Goal: Task Accomplishment & Management: Manage account settings

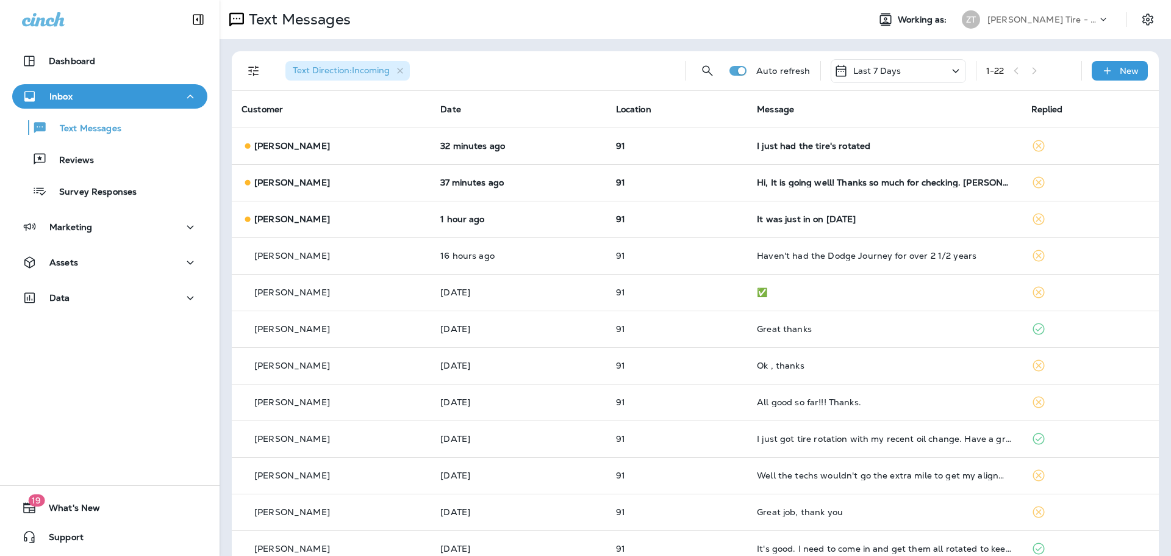
click at [991, 17] on p "[PERSON_NAME] Tire - [PERSON_NAME]" at bounding box center [1042, 20] width 110 height 10
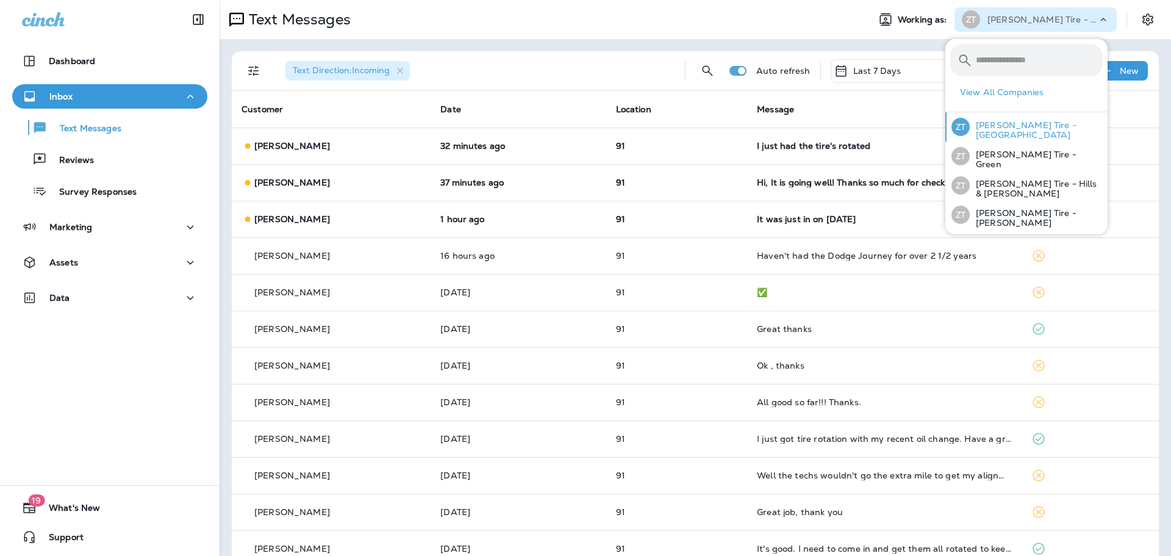
click at [1003, 131] on p "[PERSON_NAME] Tire - [GEOGRAPHIC_DATA]" at bounding box center [1036, 130] width 133 height 20
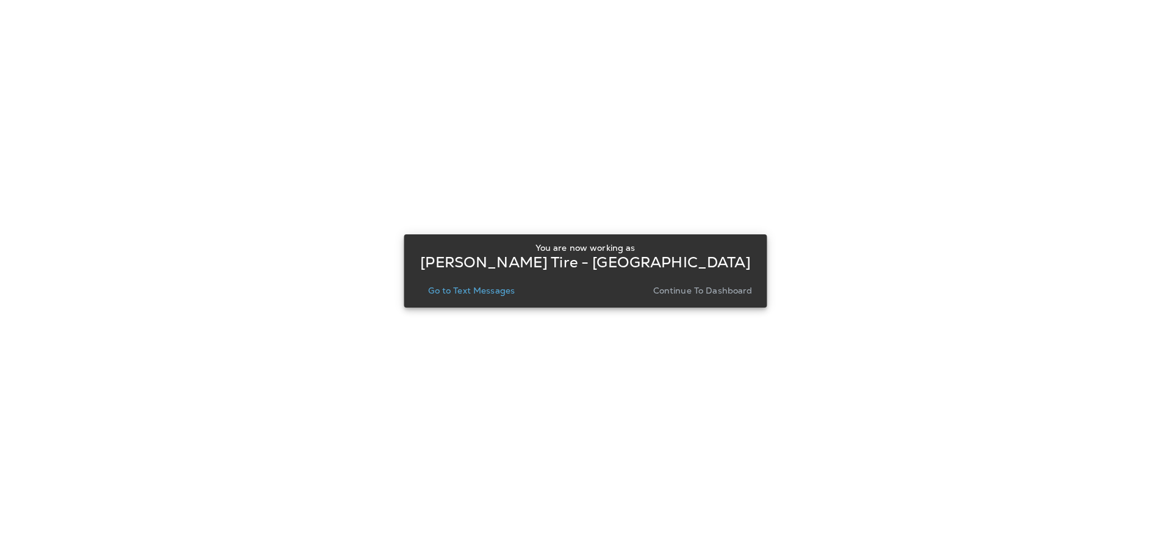
click at [728, 285] on p "Continue to Dashboard" at bounding box center [702, 290] width 99 height 10
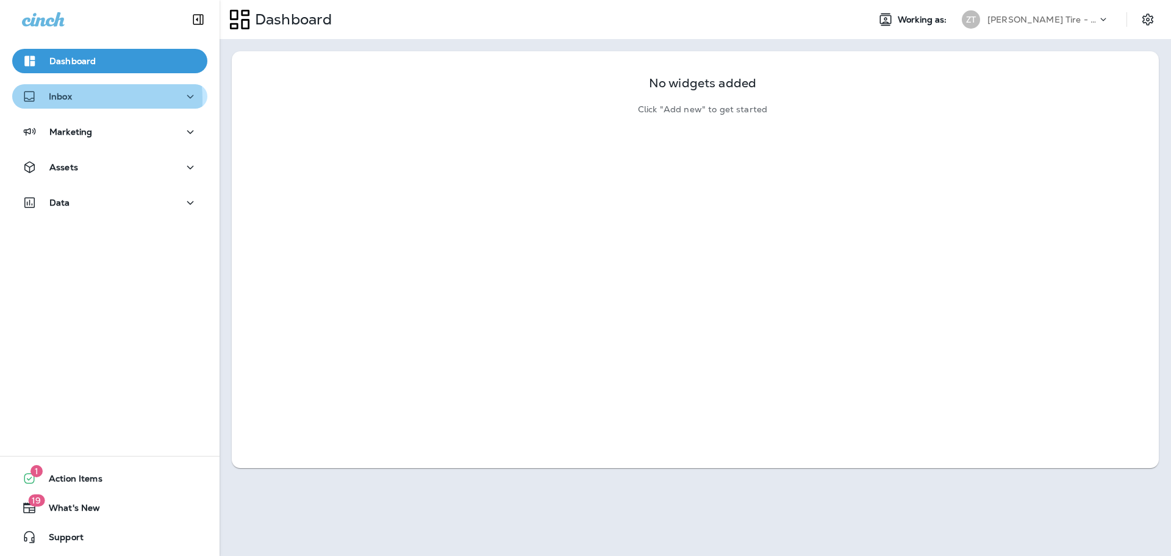
click at [47, 100] on div "Inbox" at bounding box center [47, 96] width 50 height 15
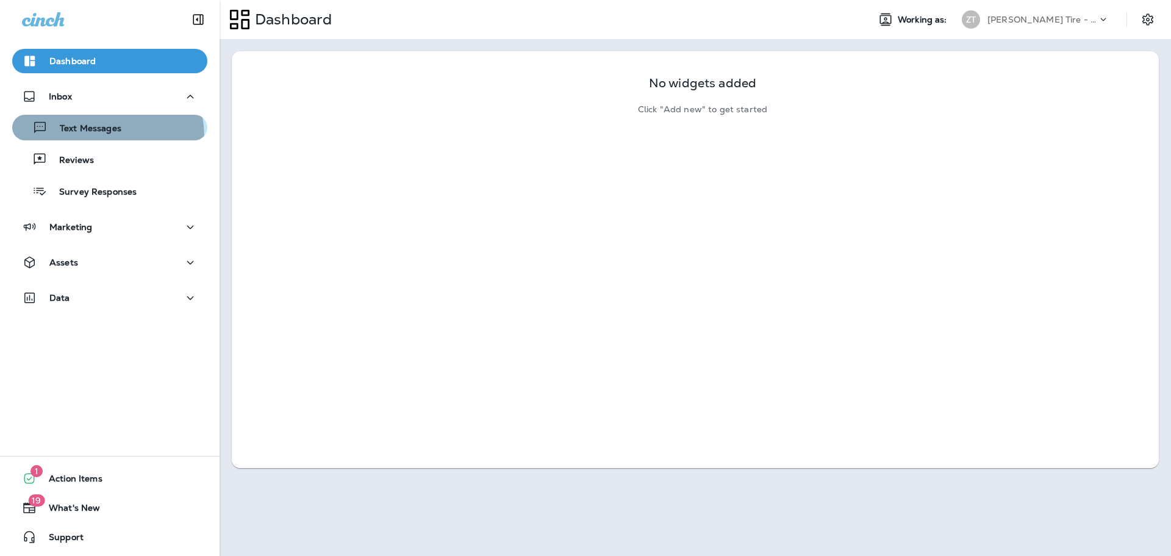
click at [80, 138] on button "Text Messages" at bounding box center [109, 128] width 195 height 26
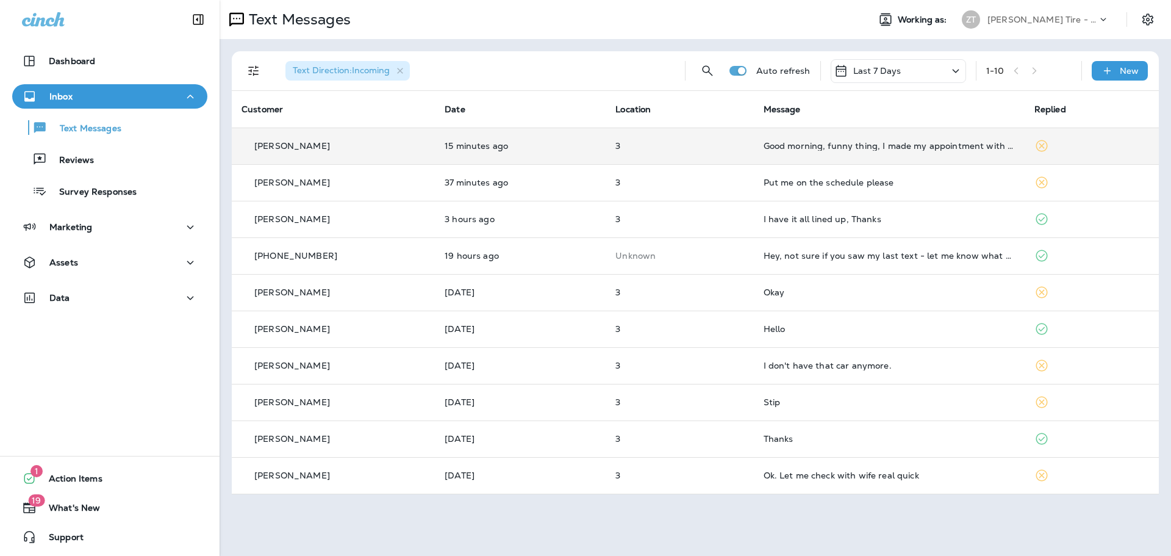
click at [932, 154] on td "Good morning, funny thing, I made my appointment with a different [PERSON_NAME]…" at bounding box center [889, 145] width 271 height 37
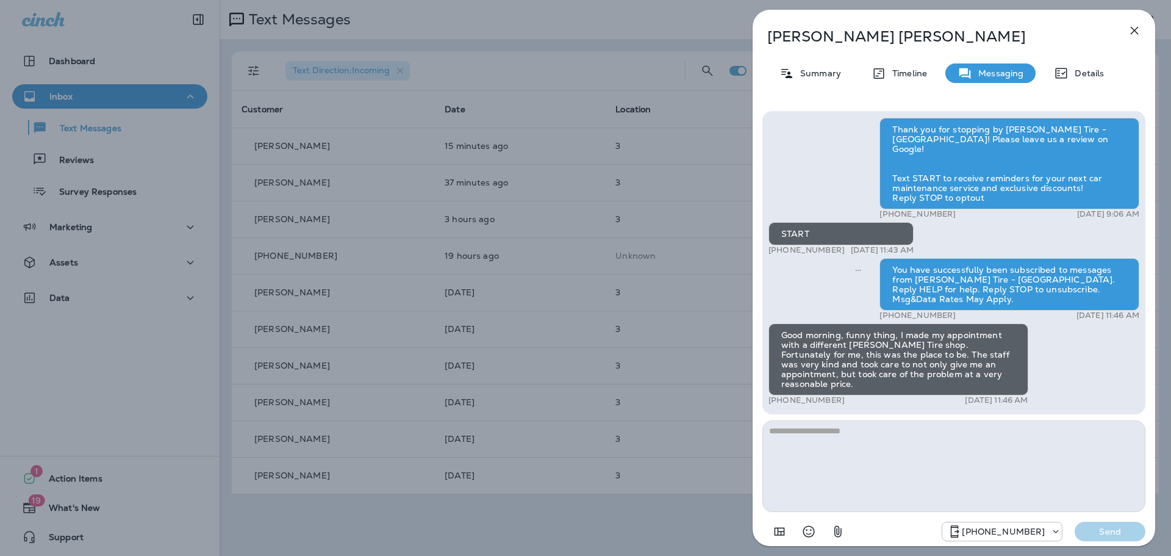
click at [646, 171] on div "[PERSON_NAME] Summary Timeline Messaging Details Thank you for stopping by [PER…" at bounding box center [585, 278] width 1171 height 556
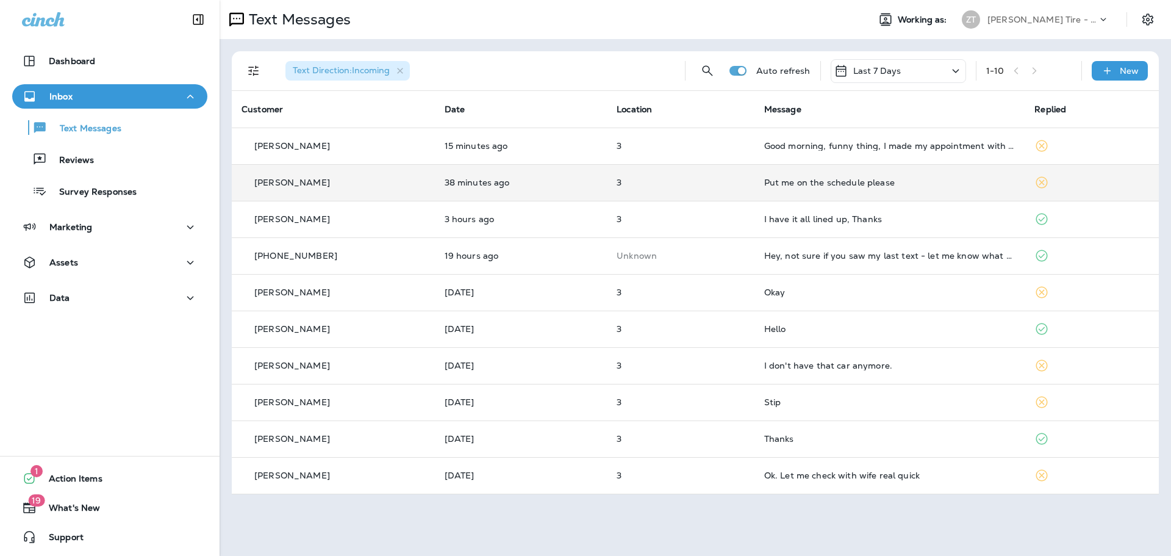
click at [648, 184] on p "3" at bounding box center [681, 182] width 128 height 10
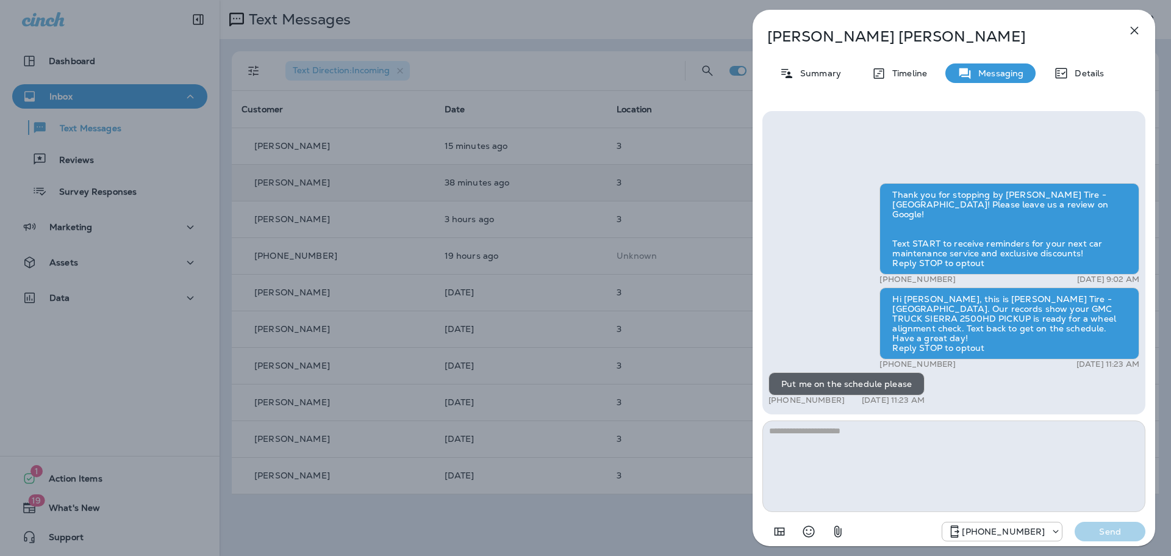
click at [799, 449] on textarea at bounding box center [953, 465] width 383 height 91
click at [1131, 32] on icon "button" at bounding box center [1134, 30] width 15 height 15
